Goal: Information Seeking & Learning: Learn about a topic

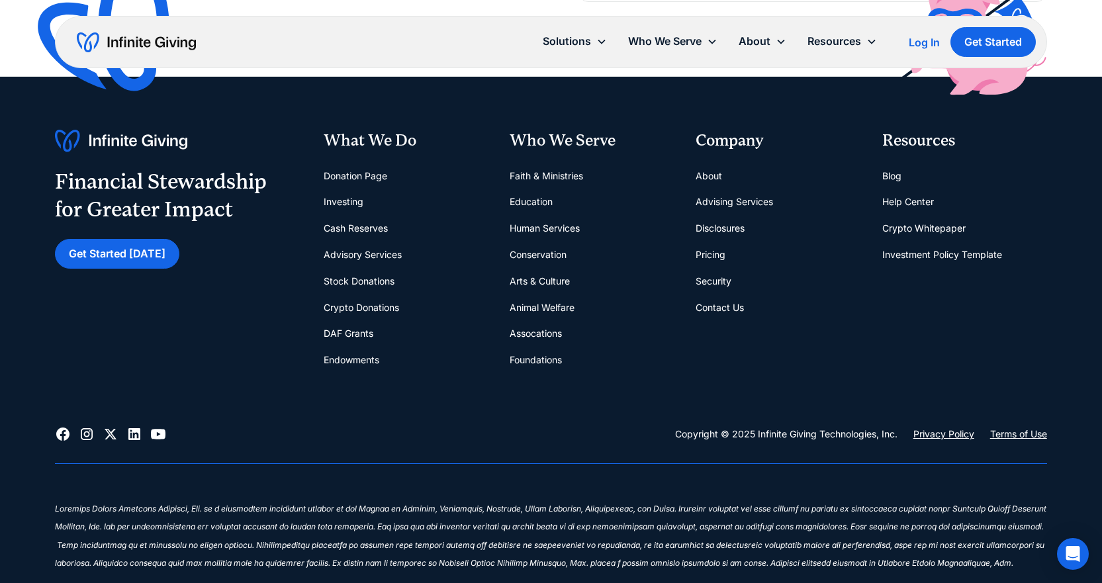
scroll to position [596, 0]
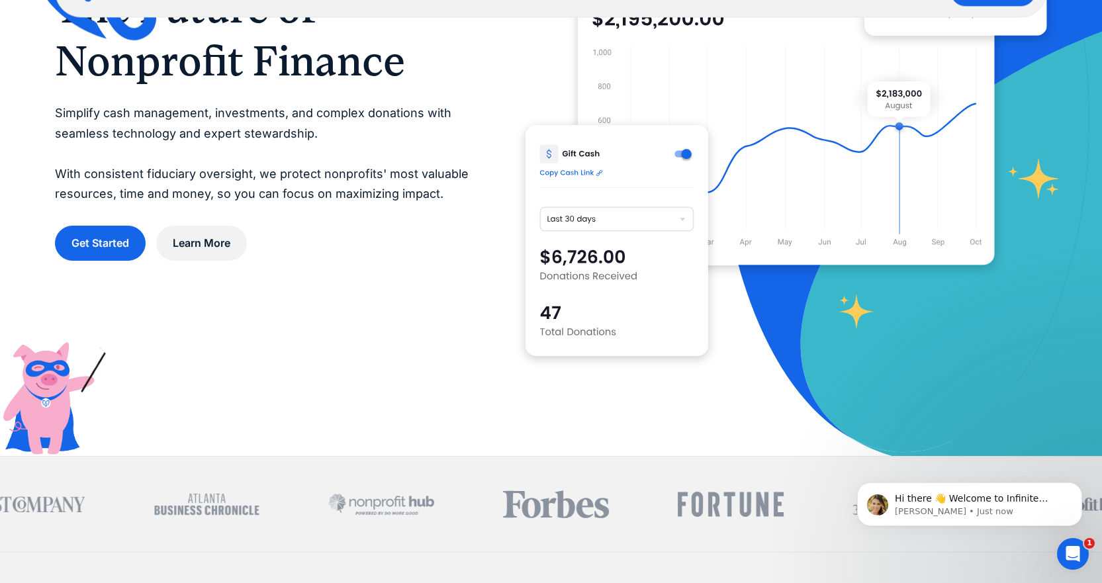
scroll to position [199, 0]
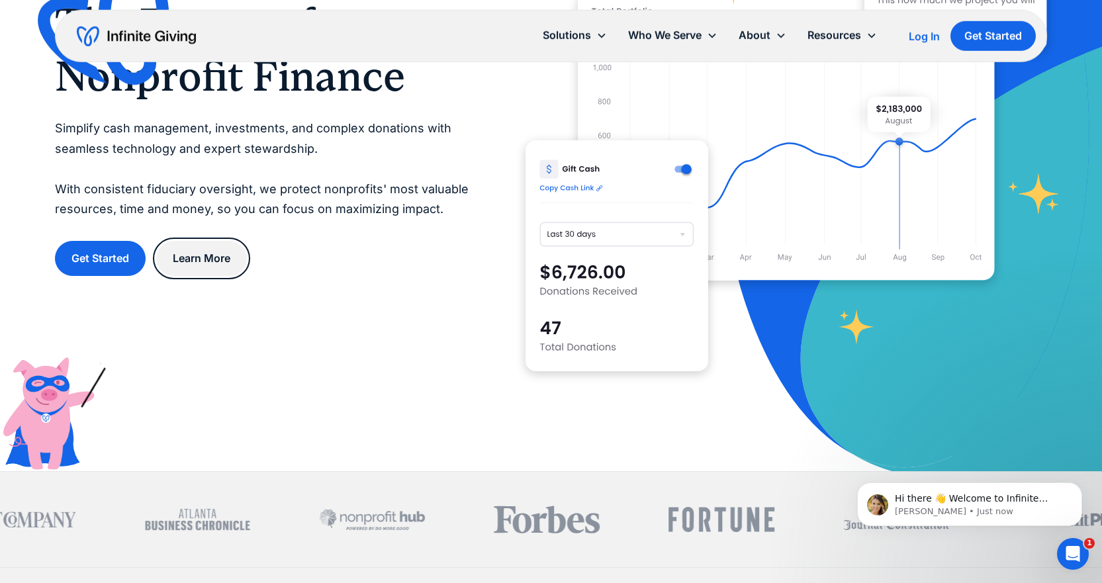
click at [215, 253] on link "Learn More" at bounding box center [201, 258] width 91 height 35
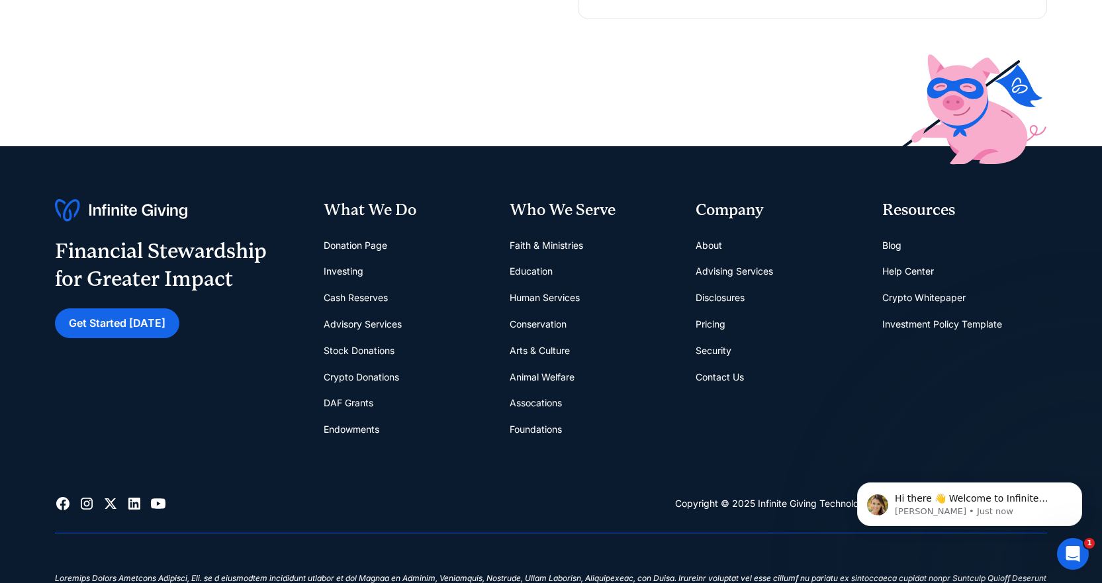
scroll to position [265, 0]
